Goal: Transaction & Acquisition: Purchase product/service

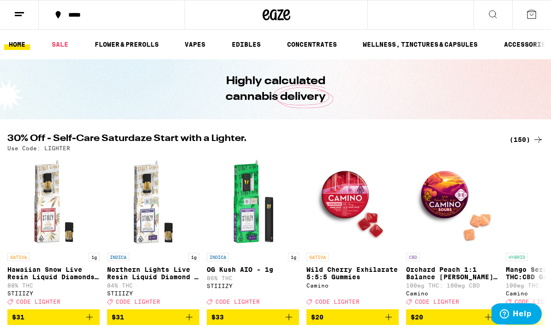
click at [496, 15] on icon at bounding box center [493, 14] width 11 height 11
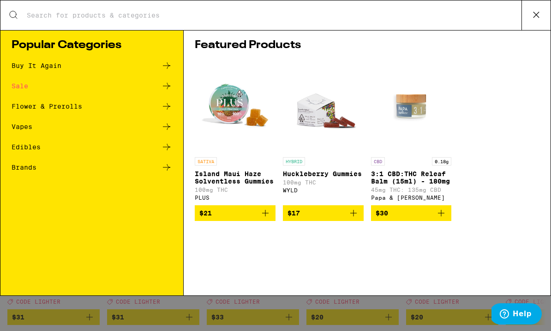
click at [160, 63] on div "Buy It Again" at bounding box center [92, 65] width 161 height 11
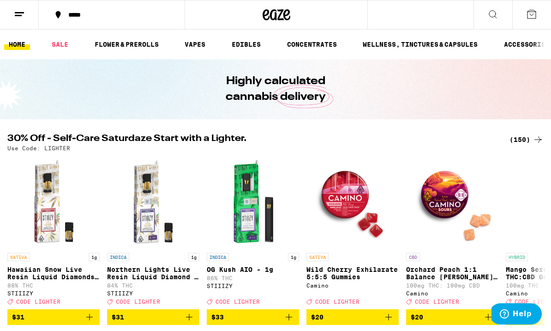
click at [495, 14] on icon at bounding box center [493, 14] width 11 height 11
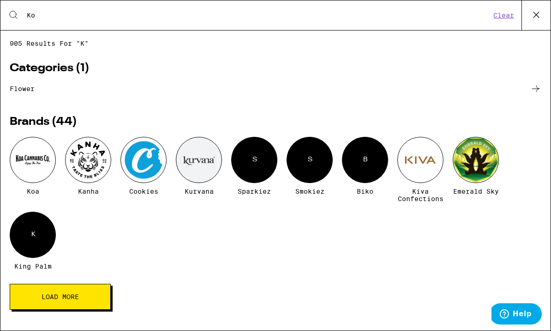
type input "Koa"
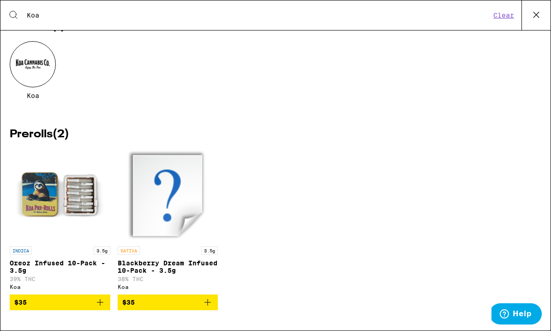
scroll to position [51, 0]
